Goal: Information Seeking & Learning: Find contact information

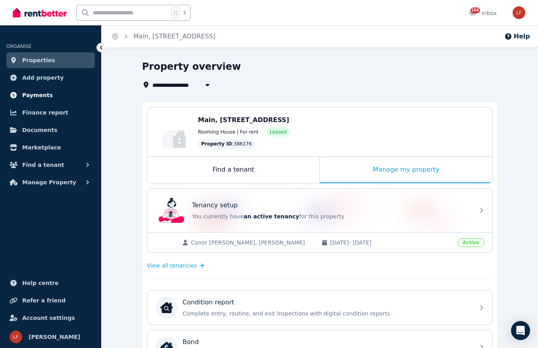
click at [20, 99] on link "Payments" at bounding box center [50, 95] width 88 height 16
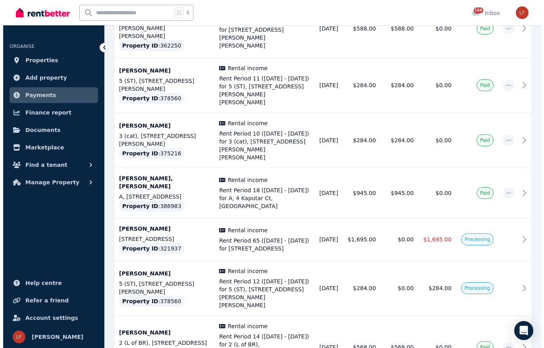
scroll to position [412, 0]
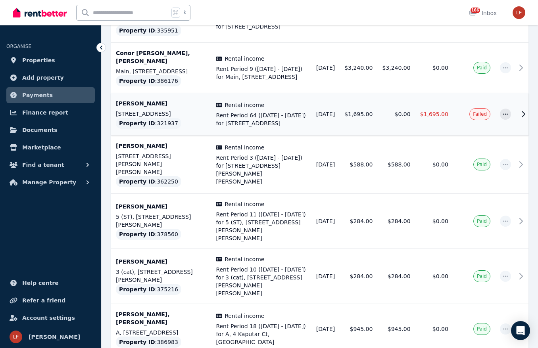
click at [367, 100] on td "$1,695.00" at bounding box center [358, 114] width 38 height 42
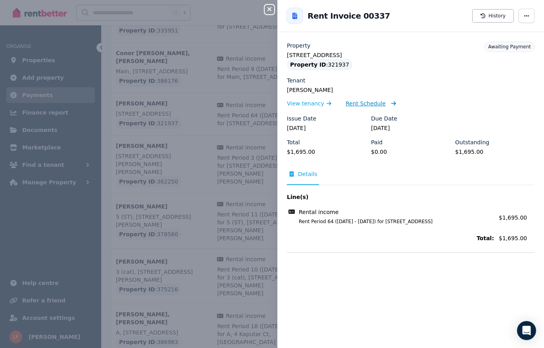
click at [362, 103] on span "Rent Schedule" at bounding box center [365, 104] width 40 height 8
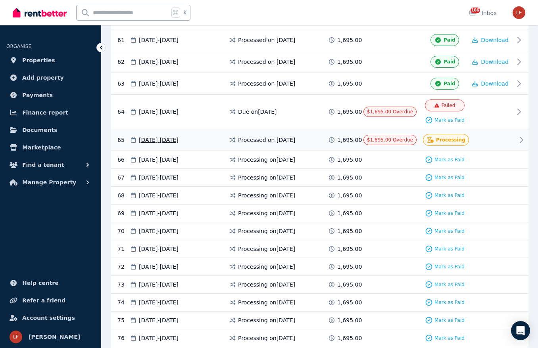
scroll to position [1486, 0]
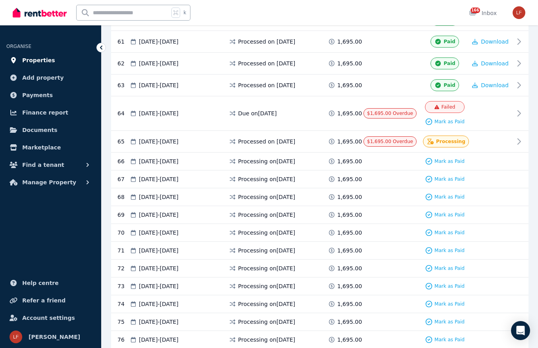
click at [32, 62] on span "Properties" at bounding box center [38, 61] width 33 height 10
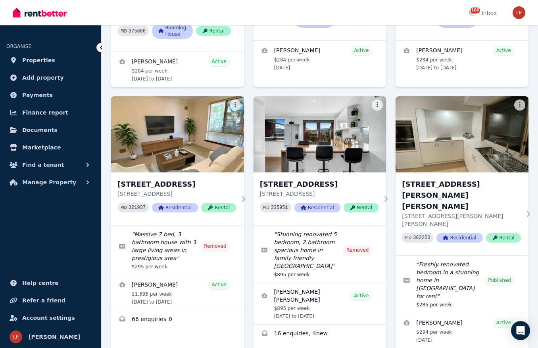
scroll to position [399, 0]
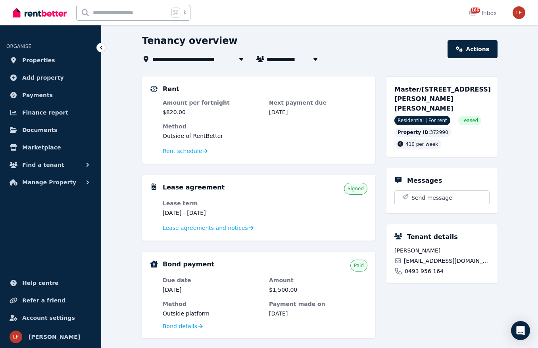
scroll to position [102, 0]
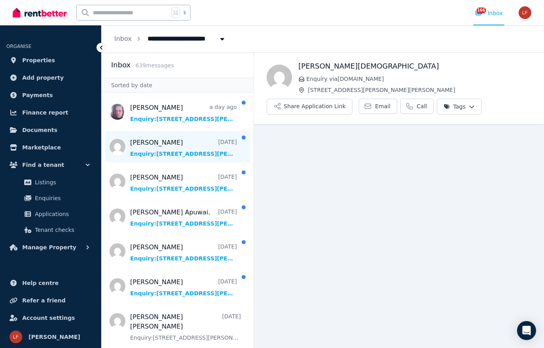
click at [167, 147] on span "Message list" at bounding box center [178, 147] width 152 height 32
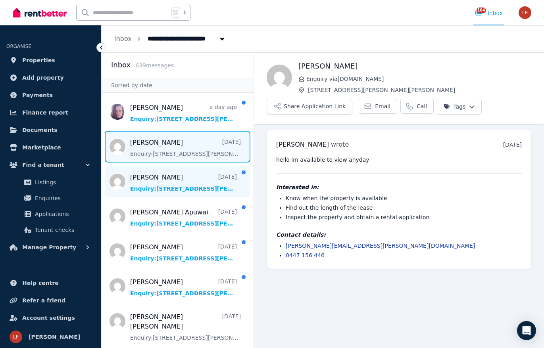
click at [182, 168] on span "Message list" at bounding box center [178, 182] width 152 height 32
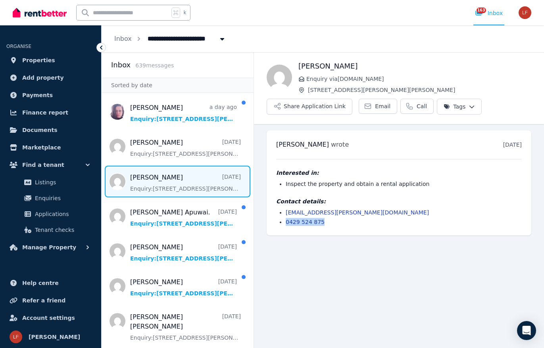
drag, startPoint x: 339, startPoint y: 221, endPoint x: 279, endPoint y: 221, distance: 59.5
click at [286, 221] on li "0429 524 875" at bounding box center [404, 222] width 236 height 8
click at [334, 106] on button "Share Application Link" at bounding box center [309, 107] width 86 height 16
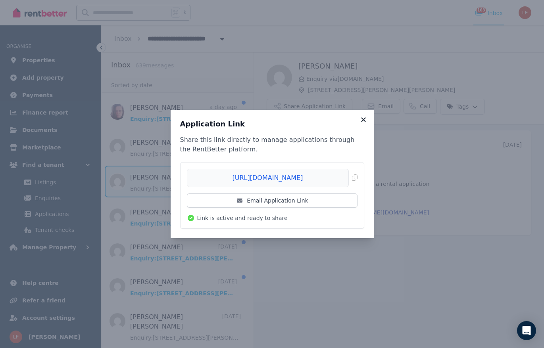
click at [366, 117] on icon at bounding box center [363, 119] width 8 height 7
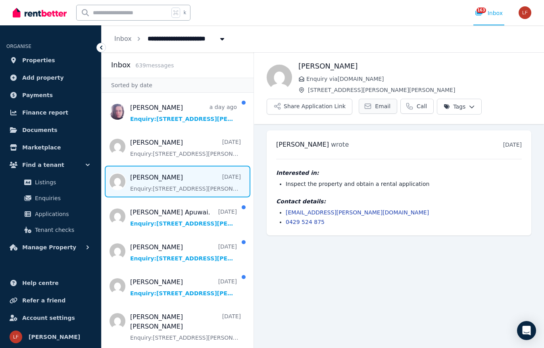
click at [375, 109] on span "Email" at bounding box center [382, 106] width 15 height 8
click at [378, 106] on span "Email" at bounding box center [382, 106] width 15 height 8
click at [337, 224] on li "0429 524 875" at bounding box center [404, 222] width 236 height 8
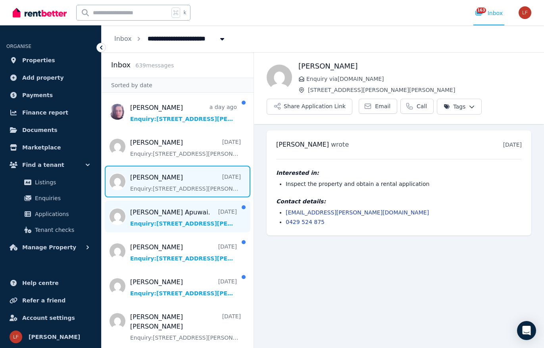
click at [191, 220] on span "Message list" at bounding box center [178, 217] width 152 height 32
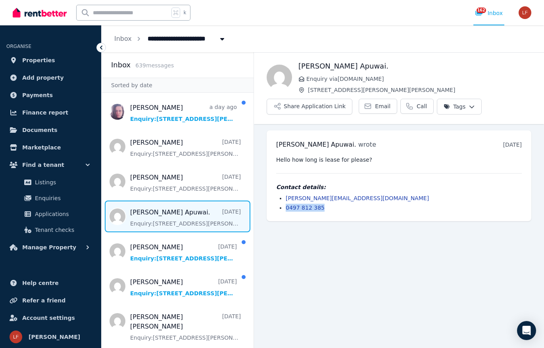
drag, startPoint x: 336, startPoint y: 209, endPoint x: 269, endPoint y: 205, distance: 67.1
click at [269, 205] on div "[PERSON_NAME] Apuwai. wrote [DATE] 4:14 pm [DATE][DATE] Hello how long is lease…" at bounding box center [398, 175] width 265 height 91
copy link "0497 812 385"
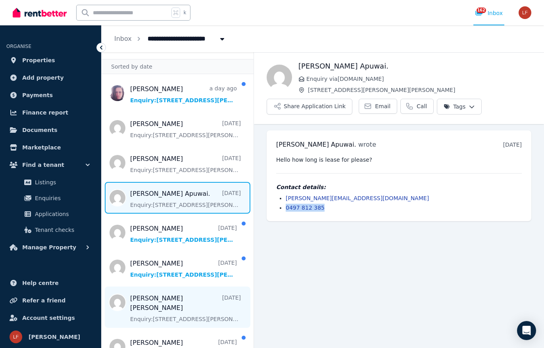
scroll to position [216, 0]
